Goal: Task Accomplishment & Management: Complete application form

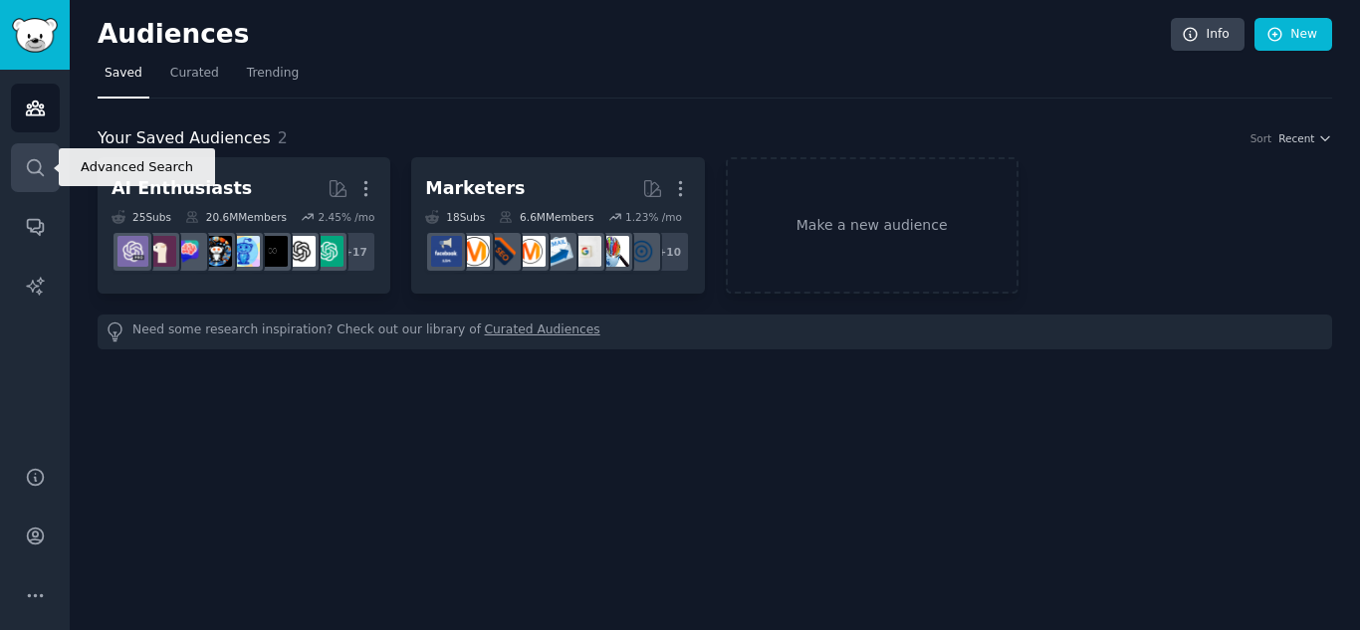
click at [51, 179] on link "Search" at bounding box center [35, 167] width 49 height 49
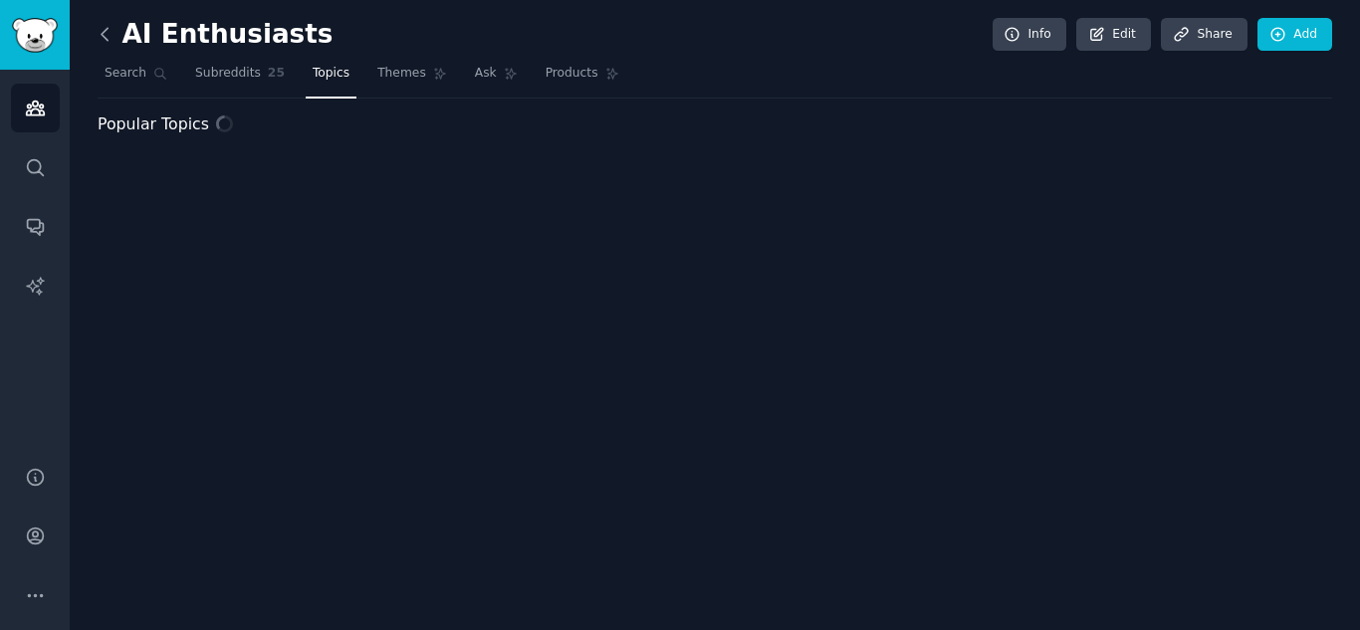
click at [111, 43] on icon at bounding box center [105, 34] width 21 height 21
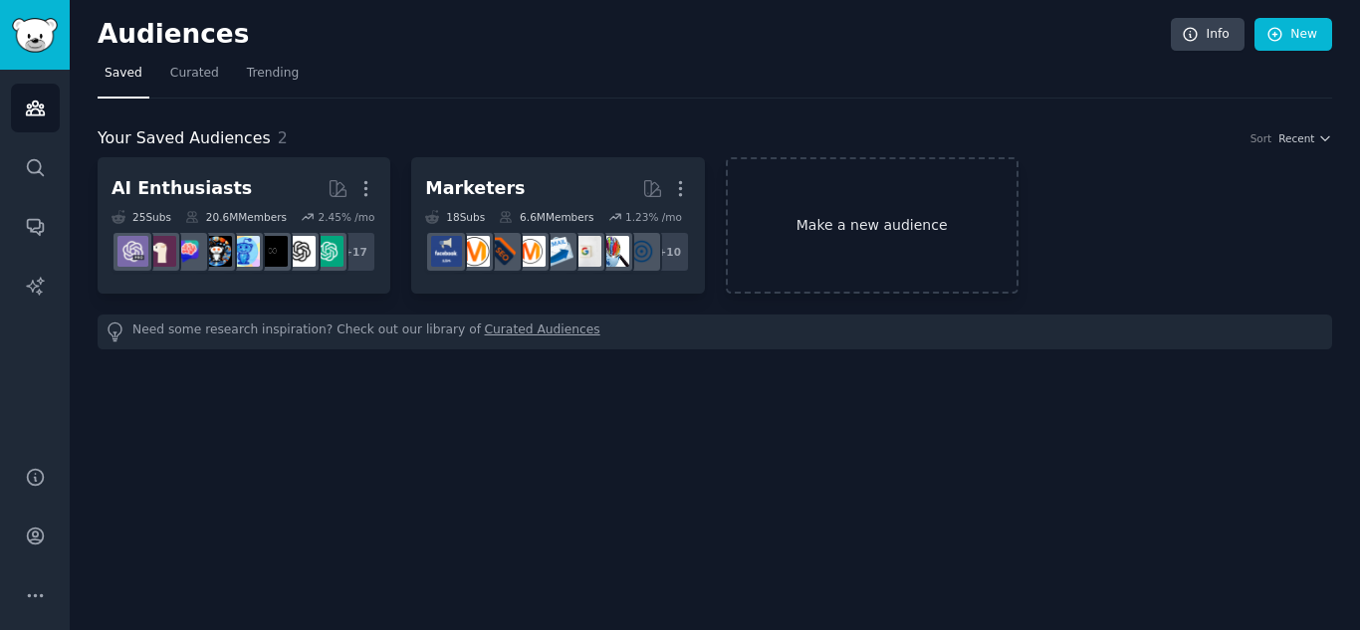
click at [793, 191] on link "Make a new audience" at bounding box center [872, 225] width 293 height 136
